Goal: Task Accomplishment & Management: Complete application form

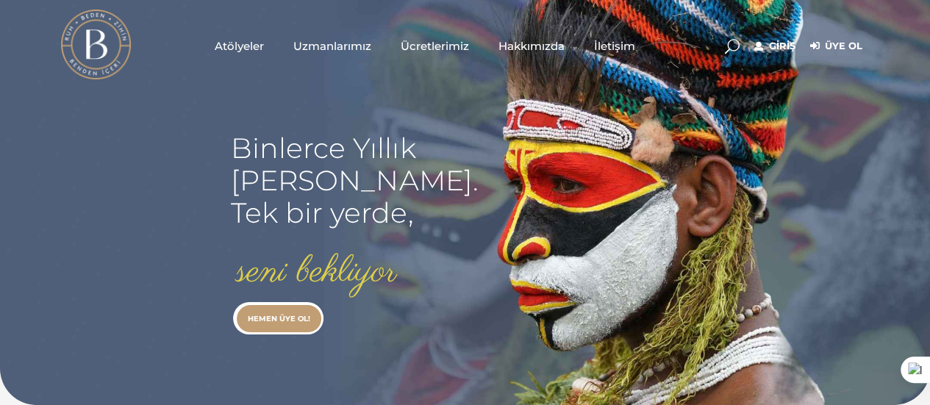
click at [453, 47] on span "Ücretlerimiz" at bounding box center [434, 45] width 68 height 17
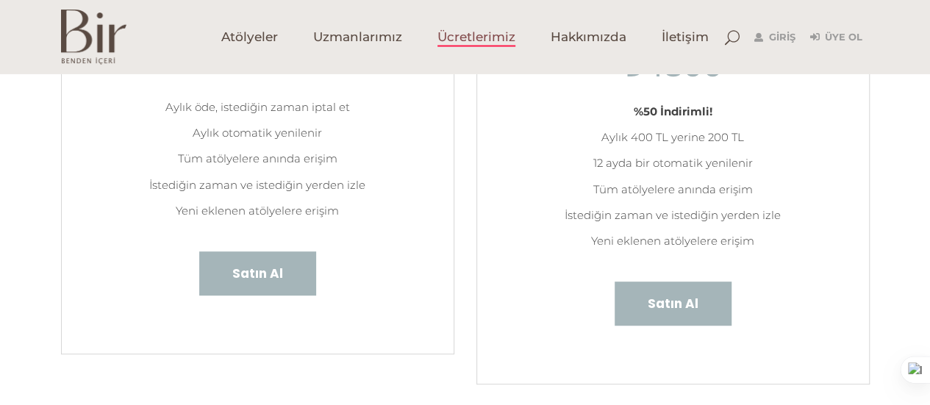
scroll to position [294, 0]
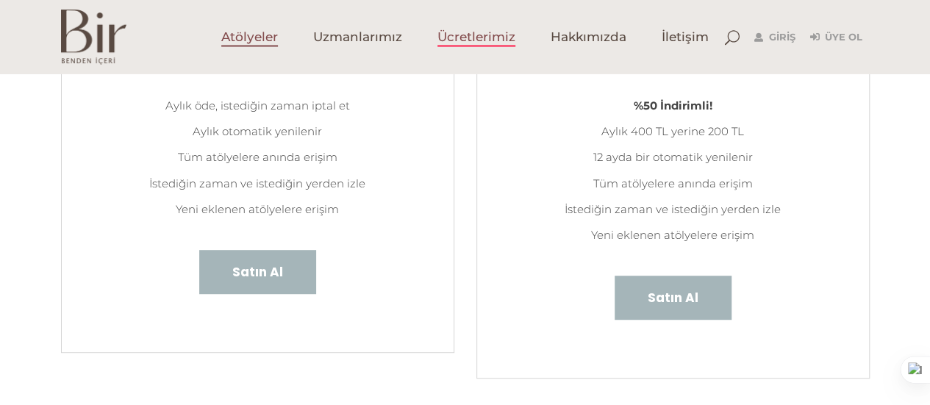
click at [260, 36] on span "Atölyeler" at bounding box center [249, 37] width 57 height 17
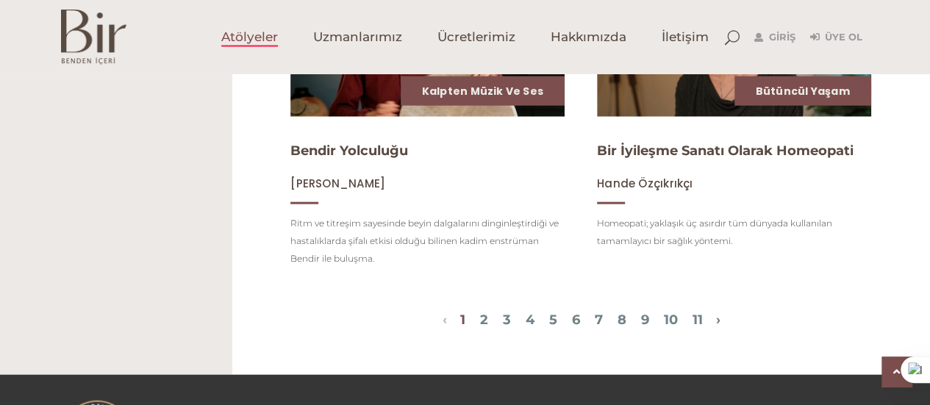
scroll to position [1690, 0]
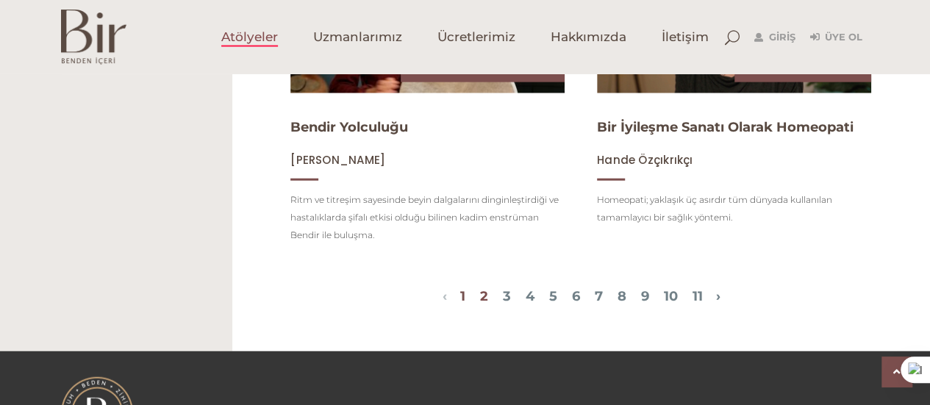
click at [480, 304] on link "2" at bounding box center [484, 296] width 8 height 16
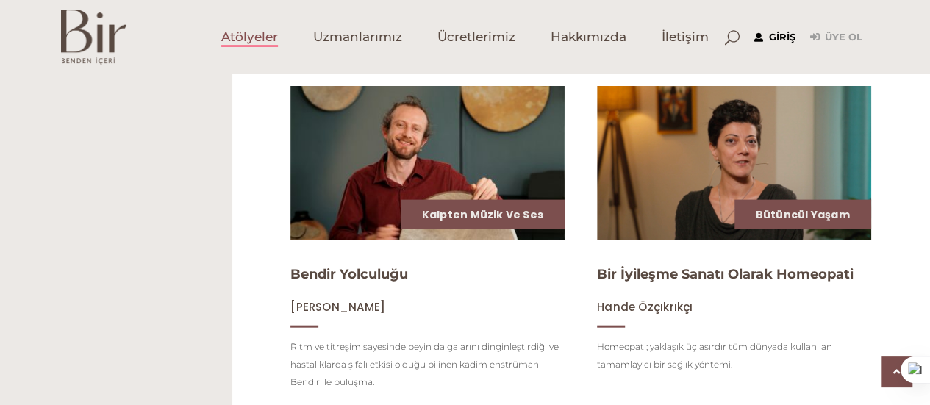
click at [786, 39] on link "Giriş" at bounding box center [774, 38] width 41 height 18
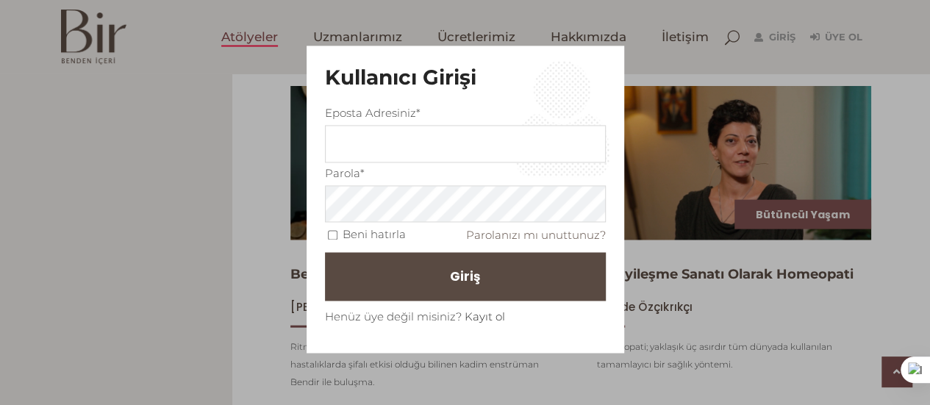
click at [481, 311] on link "Kayıt ol" at bounding box center [484, 316] width 40 height 14
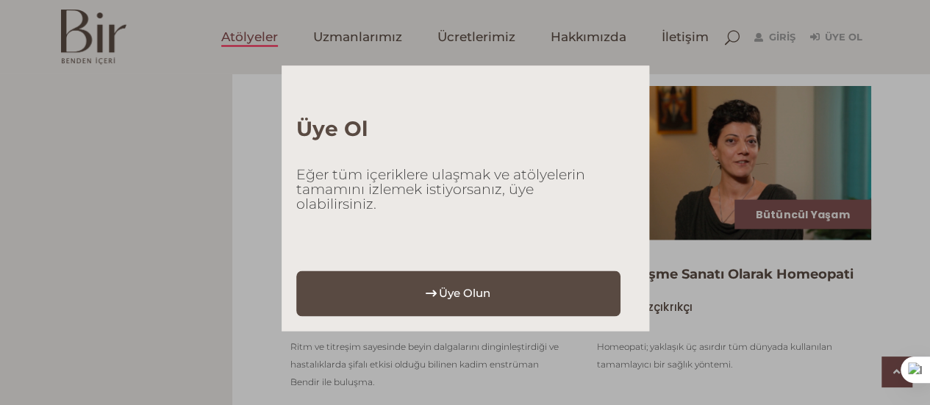
click at [492, 295] on link "Üye Olun" at bounding box center [458, 293] width 325 height 46
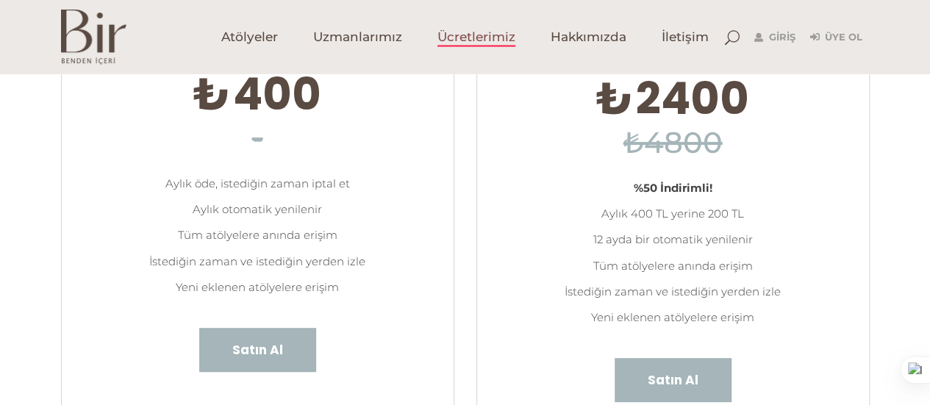
scroll to position [285, 0]
